Goal: Consume media (video, audio)

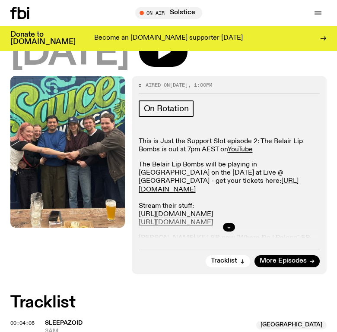
scroll to position [147, 0]
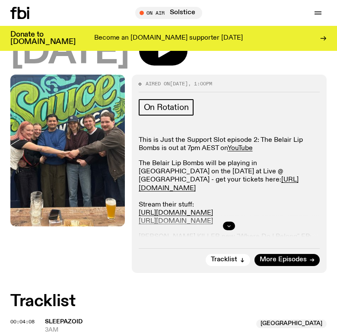
click at [227, 225] on icon "button" at bounding box center [228, 225] width 5 height 5
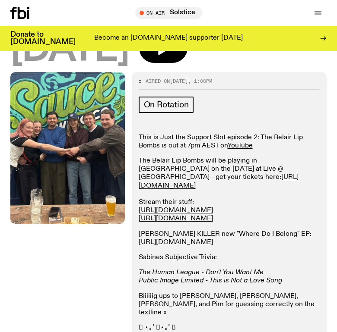
scroll to position [138, 0]
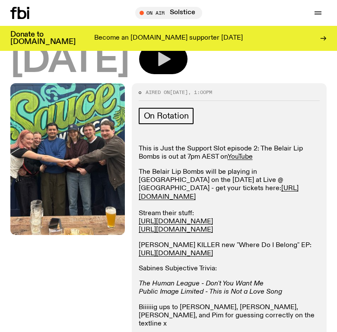
click at [172, 67] on icon "button" at bounding box center [162, 58] width 17 height 17
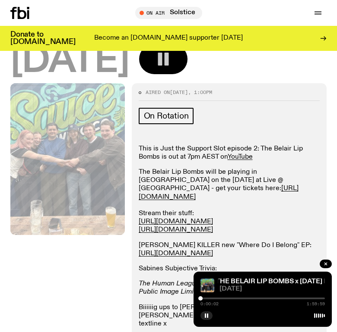
click at [226, 298] on div at bounding box center [262, 299] width 124 height 2
click at [254, 299] on div at bounding box center [262, 299] width 124 height 2
click at [271, 297] on div "0:51:40 1:59:59" at bounding box center [262, 301] width 124 height 10
click at [280, 300] on div "0:51:41 1:59:59" at bounding box center [262, 301] width 124 height 10
click at [274, 299] on div at bounding box center [262, 299] width 124 height 2
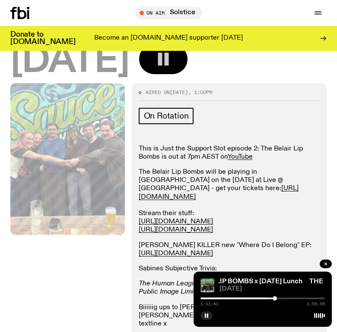
click at [279, 299] on div at bounding box center [262, 299] width 124 height 2
click at [287, 299] on div at bounding box center [262, 299] width 124 height 2
click at [299, 297] on div "1:23:45 1:59:59" at bounding box center [262, 301] width 124 height 10
click at [302, 299] on div "1:23:45 1:59:59" at bounding box center [262, 301] width 124 height 10
click at [298, 298] on div at bounding box center [262, 299] width 124 height 2
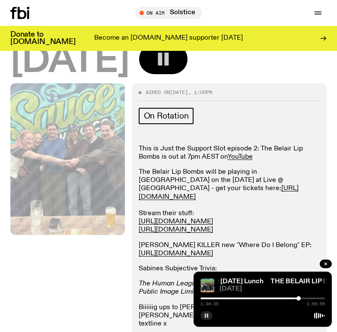
click at [208, 315] on icon "button" at bounding box center [206, 315] width 5 height 5
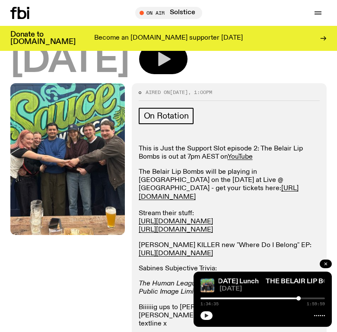
click at [321, 263] on button "button" at bounding box center [325, 264] width 12 height 9
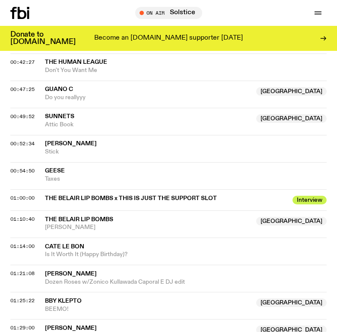
scroll to position [790, 0]
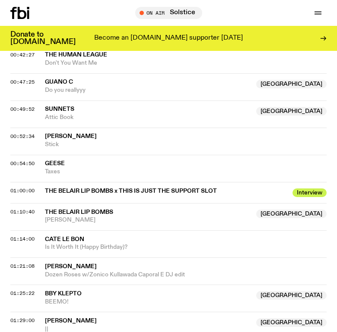
click at [132, 189] on span "THE BELAIR LIP BOMBS x THIS IS JUST THE SUPPORT SLOT" at bounding box center [166, 191] width 242 height 8
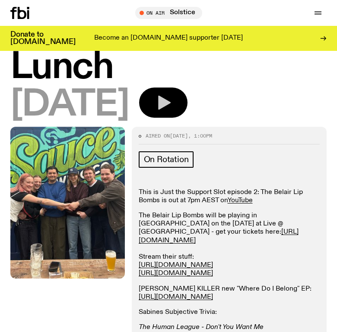
scroll to position [106, 0]
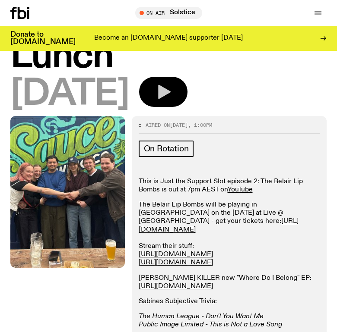
click at [172, 89] on icon "button" at bounding box center [162, 91] width 17 height 17
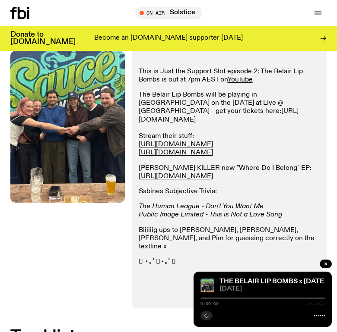
scroll to position [223, 0]
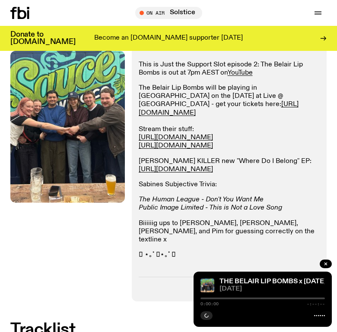
click at [261, 297] on div "0:00:00 -:--:--" at bounding box center [262, 301] width 124 height 10
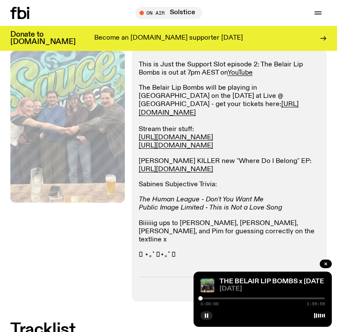
click at [261, 298] on div at bounding box center [262, 299] width 124 height 2
click at [296, 287] on span "[DATE]" at bounding box center [271, 289] width 105 height 6
click at [264, 299] on div at bounding box center [262, 299] width 124 height 2
click at [265, 299] on div at bounding box center [264, 298] width 4 height 4
click at [267, 299] on div at bounding box center [266, 298] width 4 height 4
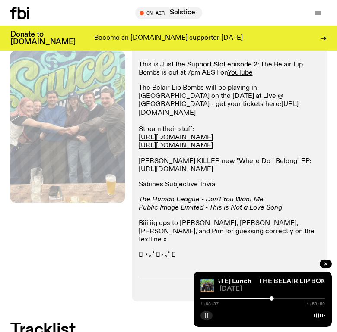
click at [204, 316] on icon "button" at bounding box center [206, 315] width 5 height 5
